Goal: Task Accomplishment & Management: Complete application form

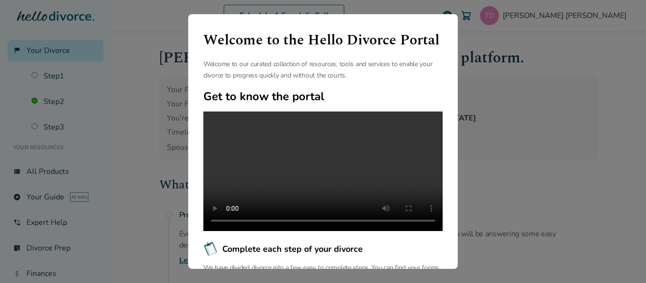
click at [478, 210] on div "Welcome to the Hello Divorce Portal Welcome to our curated collection of resour…" at bounding box center [323, 141] width 646 height 283
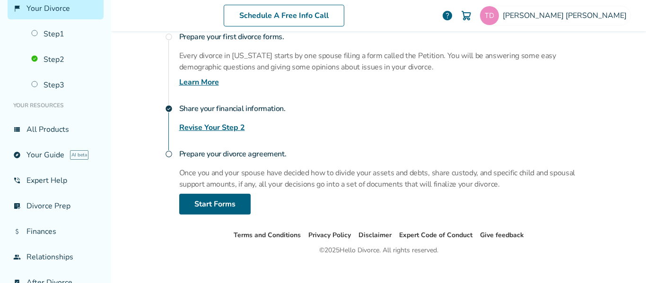
scroll to position [191, 0]
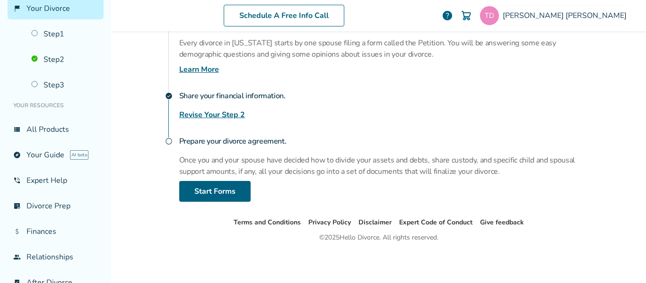
click at [209, 116] on link "Revise Your Step 2" at bounding box center [212, 114] width 66 height 11
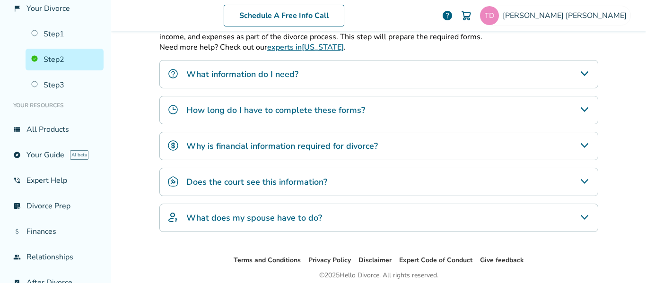
scroll to position [46, 0]
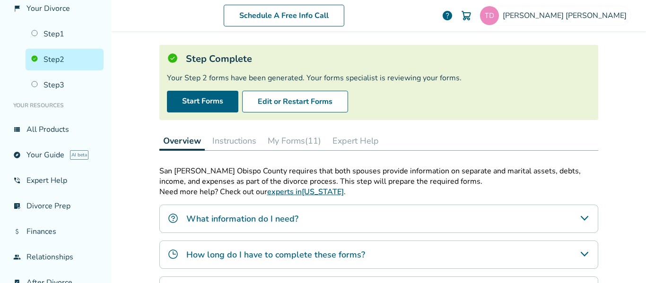
click at [295, 136] on button "My Forms (11)" at bounding box center [294, 140] width 61 height 19
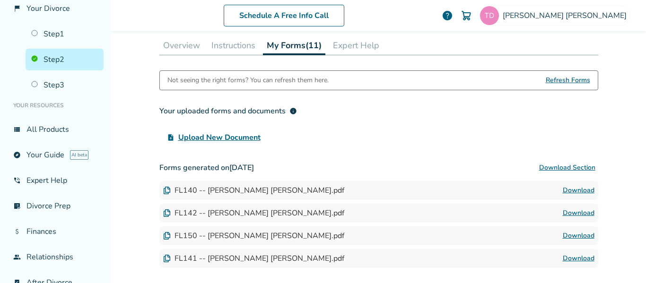
scroll to position [188, 0]
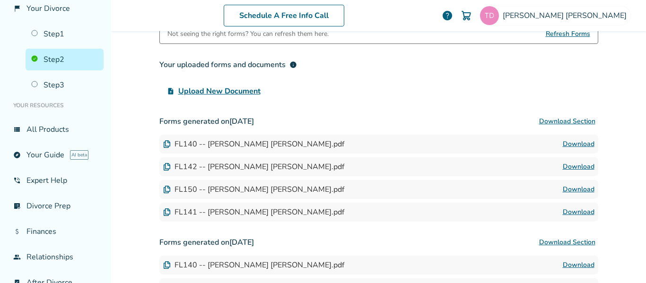
click at [219, 145] on div "FL140 -- [PERSON_NAME] [PERSON_NAME].pdf" at bounding box center [253, 144] width 181 height 10
click at [163, 142] on img at bounding box center [167, 144] width 8 height 8
click at [163, 144] on img at bounding box center [167, 144] width 8 height 8
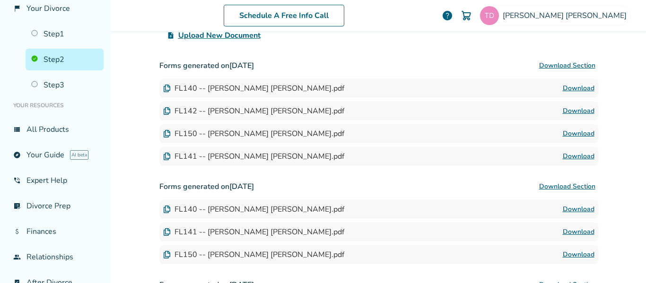
scroll to position [221, 0]
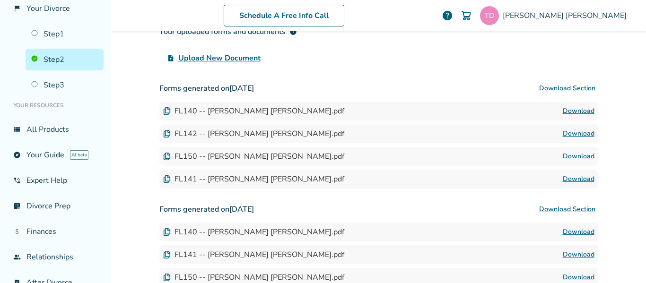
click at [568, 109] on link "Download" at bounding box center [579, 110] width 32 height 11
click at [549, 87] on button "Download Section" at bounding box center [567, 88] width 62 height 19
click at [329, 52] on div "upload_file Upload New Document" at bounding box center [378, 58] width 439 height 19
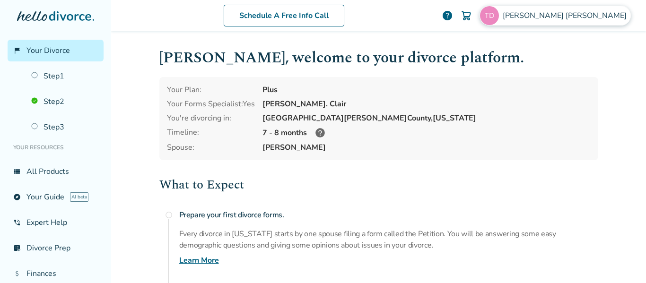
click at [597, 16] on span "Travis Dunn" at bounding box center [567, 15] width 128 height 10
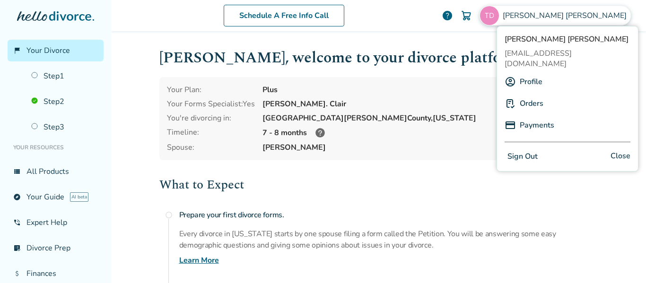
click at [425, 79] on div "Your Plan: Plus Your Forms Specialist: Yes Hannah St. Clair You're divorcing in…" at bounding box center [378, 118] width 439 height 83
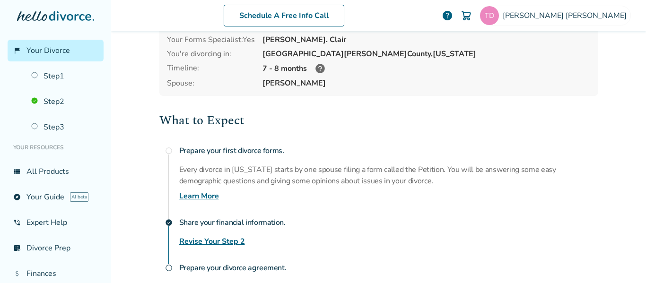
scroll to position [47, 0]
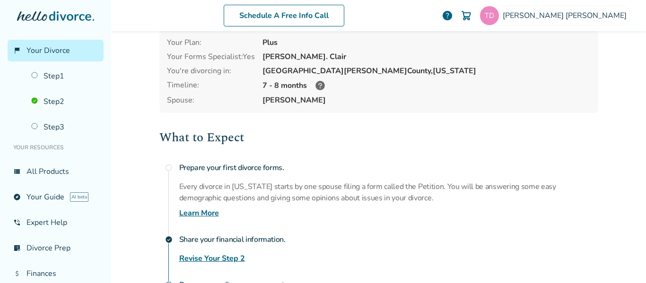
click at [315, 87] on icon at bounding box center [319, 85] width 9 height 9
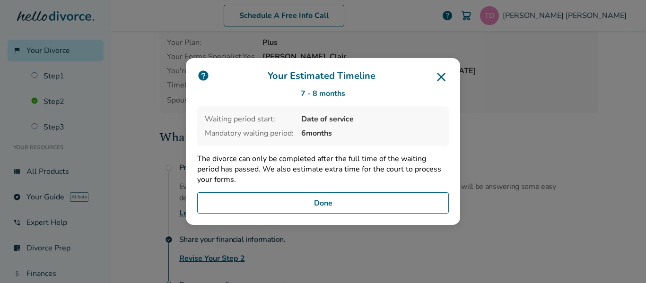
click at [446, 73] on icon at bounding box center [441, 77] width 15 height 15
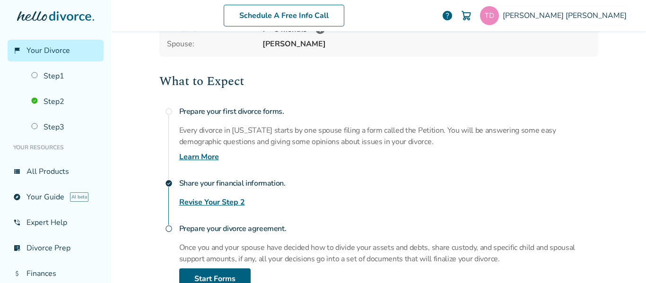
scroll to position [144, 0]
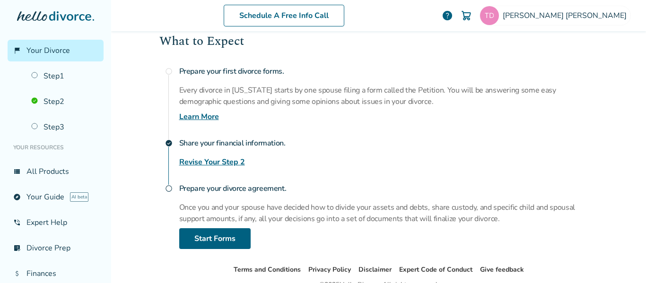
click at [214, 189] on h4 "Prepare your divorce agreement." at bounding box center [388, 188] width 419 height 19
click at [58, 98] on link "Step 2" at bounding box center [65, 102] width 78 height 22
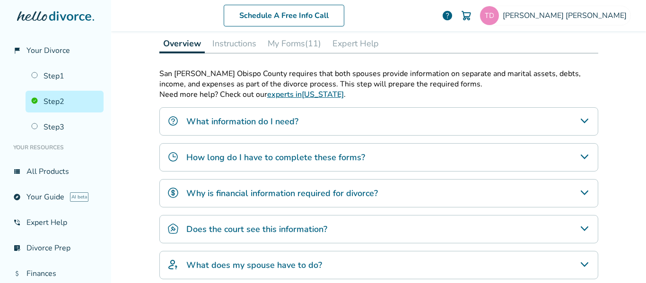
scroll to position [46, 0]
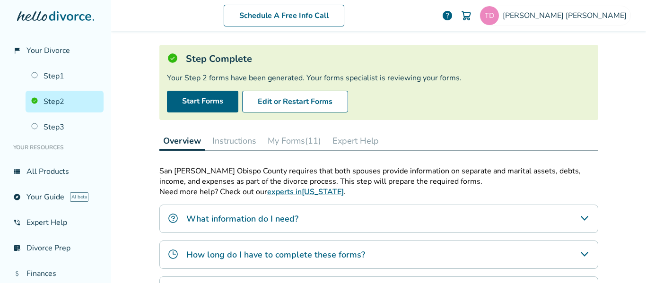
click at [280, 138] on button "My Forms (11)" at bounding box center [294, 140] width 61 height 19
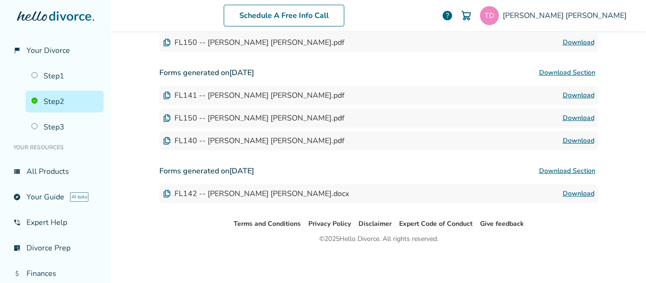
scroll to position [458, 0]
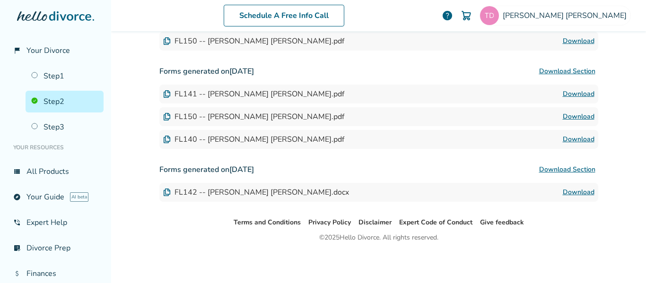
click at [213, 194] on div "FL142 -- [PERSON_NAME] [PERSON_NAME].docx" at bounding box center [256, 192] width 186 height 10
click at [163, 191] on img at bounding box center [167, 193] width 8 height 8
click at [163, 192] on img at bounding box center [167, 193] width 8 height 8
click at [60, 77] on link "Step 1" at bounding box center [65, 76] width 78 height 22
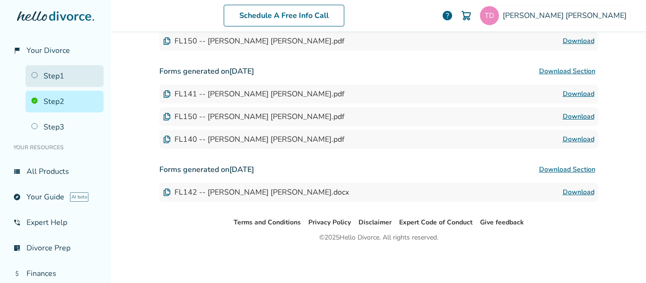
scroll to position [46, 0]
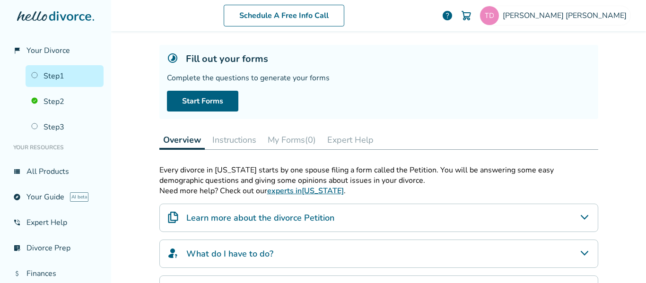
click at [289, 140] on button "My Forms (0)" at bounding box center [292, 140] width 56 height 19
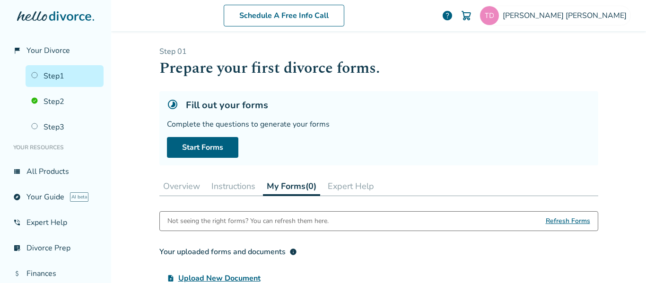
click at [181, 191] on button "Overview" at bounding box center [181, 186] width 44 height 19
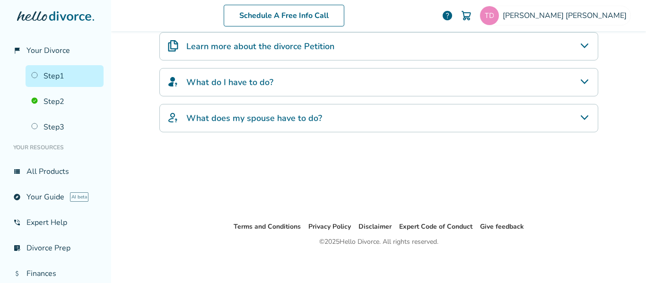
scroll to position [222, 0]
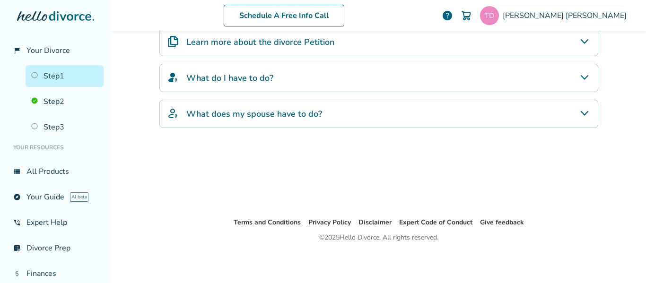
click at [496, 44] on div "Learn more about the divorce Petition" at bounding box center [378, 42] width 439 height 28
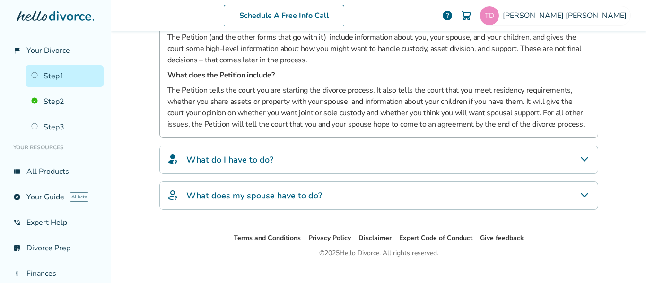
scroll to position [285, 0]
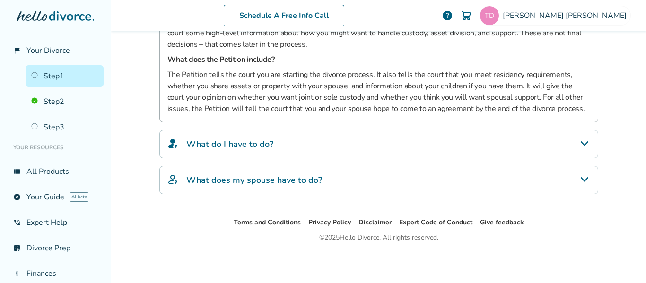
click at [277, 174] on h4 "What does my spouse have to do?" at bounding box center [254, 180] width 136 height 12
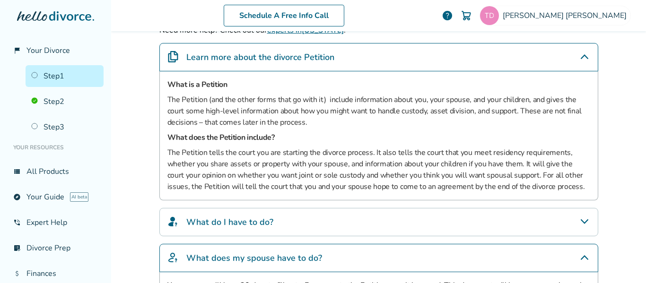
scroll to position [87, 0]
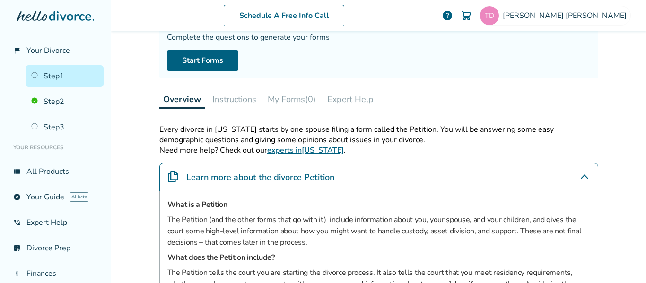
click at [445, 73] on div "Fill out your forms Complete the questions to generate your forms Start Forms" at bounding box center [378, 41] width 439 height 74
